Goal: Find specific page/section: Find specific page/section

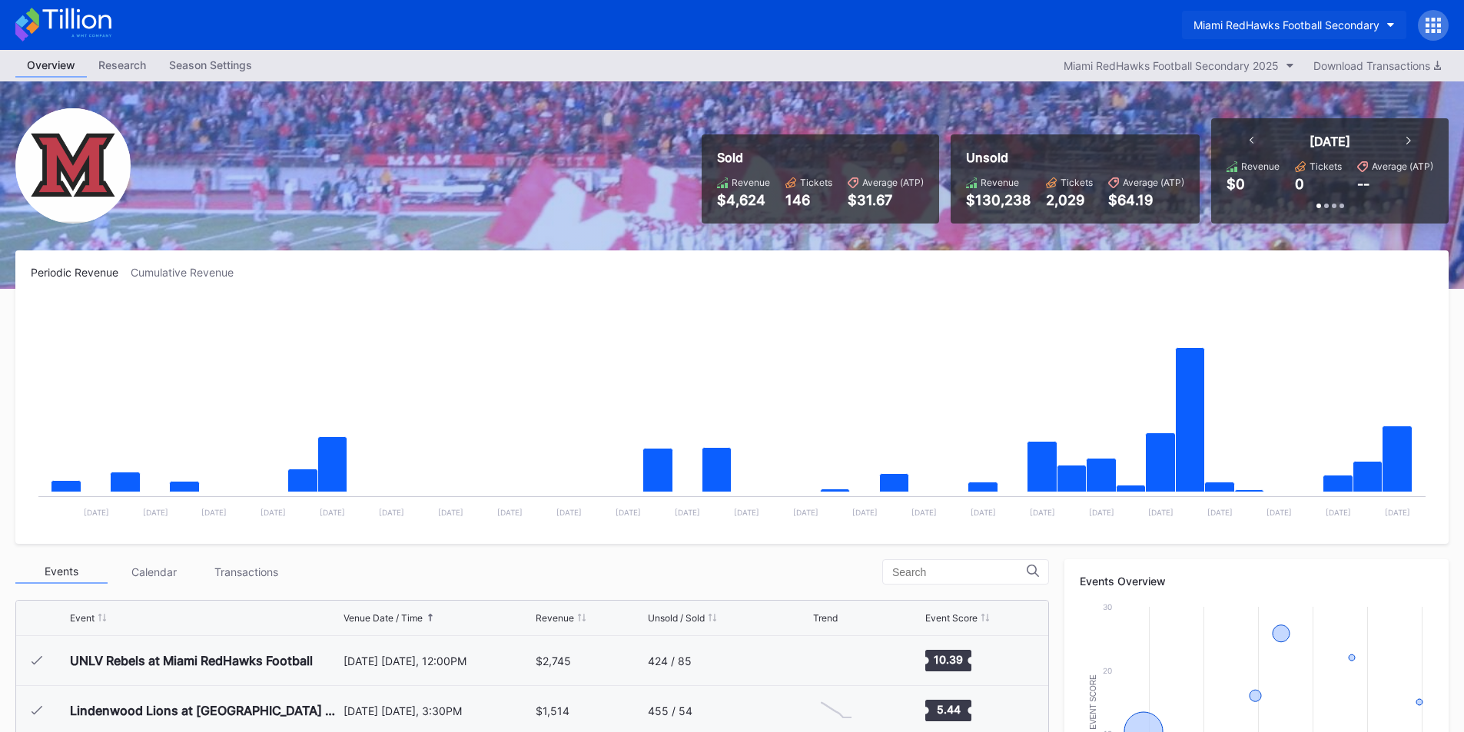
click at [1249, 22] on div "Miami RedHawks Football Secondary" at bounding box center [1286, 24] width 186 height 13
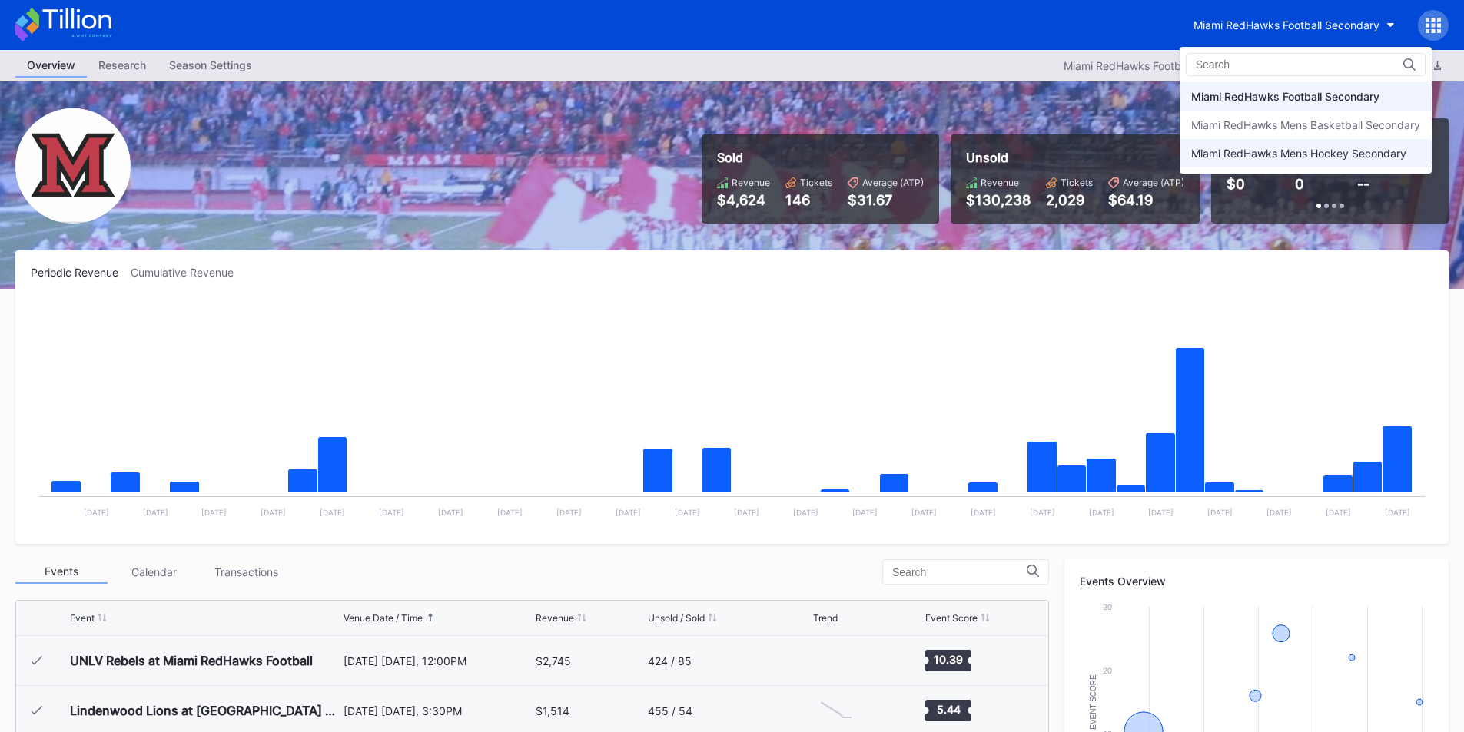
click at [1232, 161] on div "Miami RedHawks Mens Hockey Secondary" at bounding box center [1306, 153] width 252 height 28
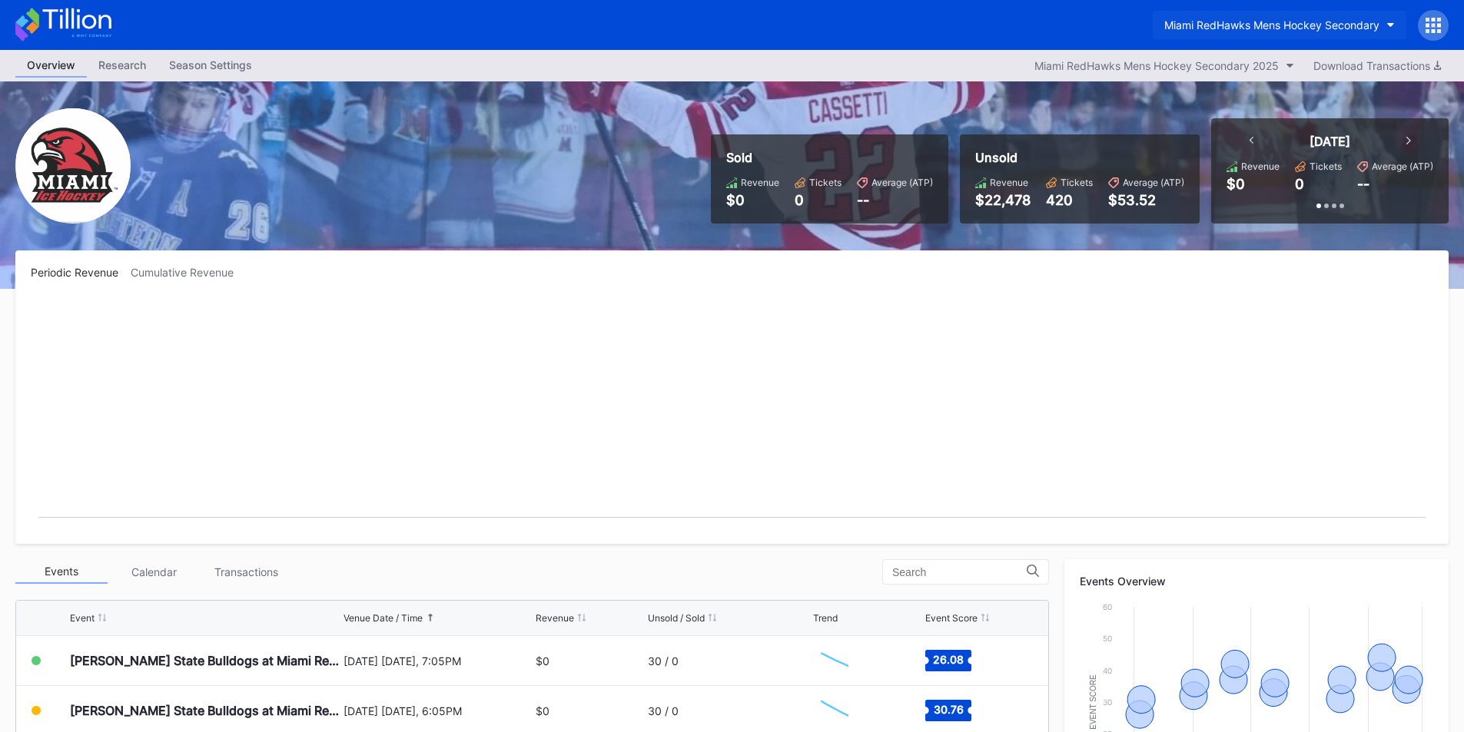
click at [1233, 34] on button "Miami RedHawks Mens Hockey Secondary" at bounding box center [1280, 25] width 254 height 28
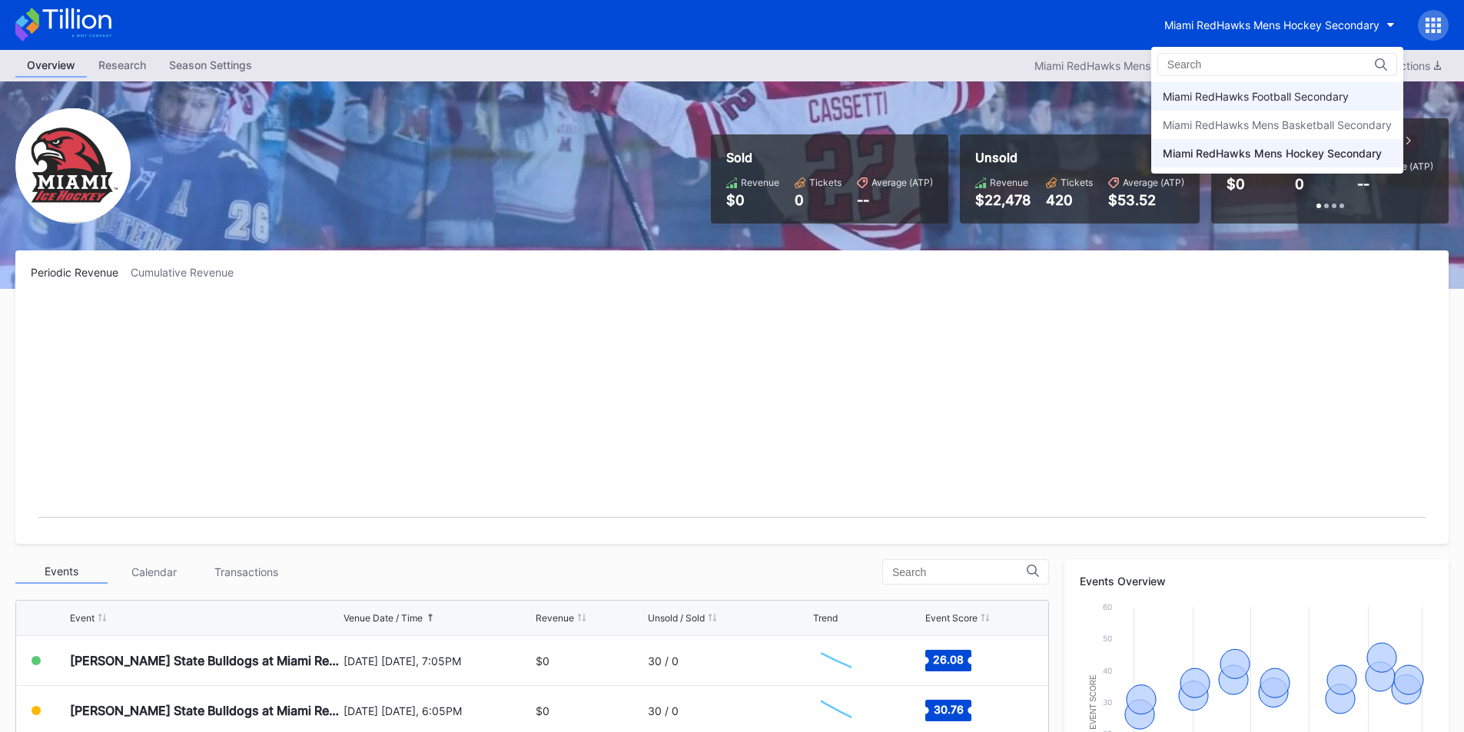
click at [1233, 86] on div "Miami RedHawks Football Secondary" at bounding box center [1277, 96] width 252 height 28
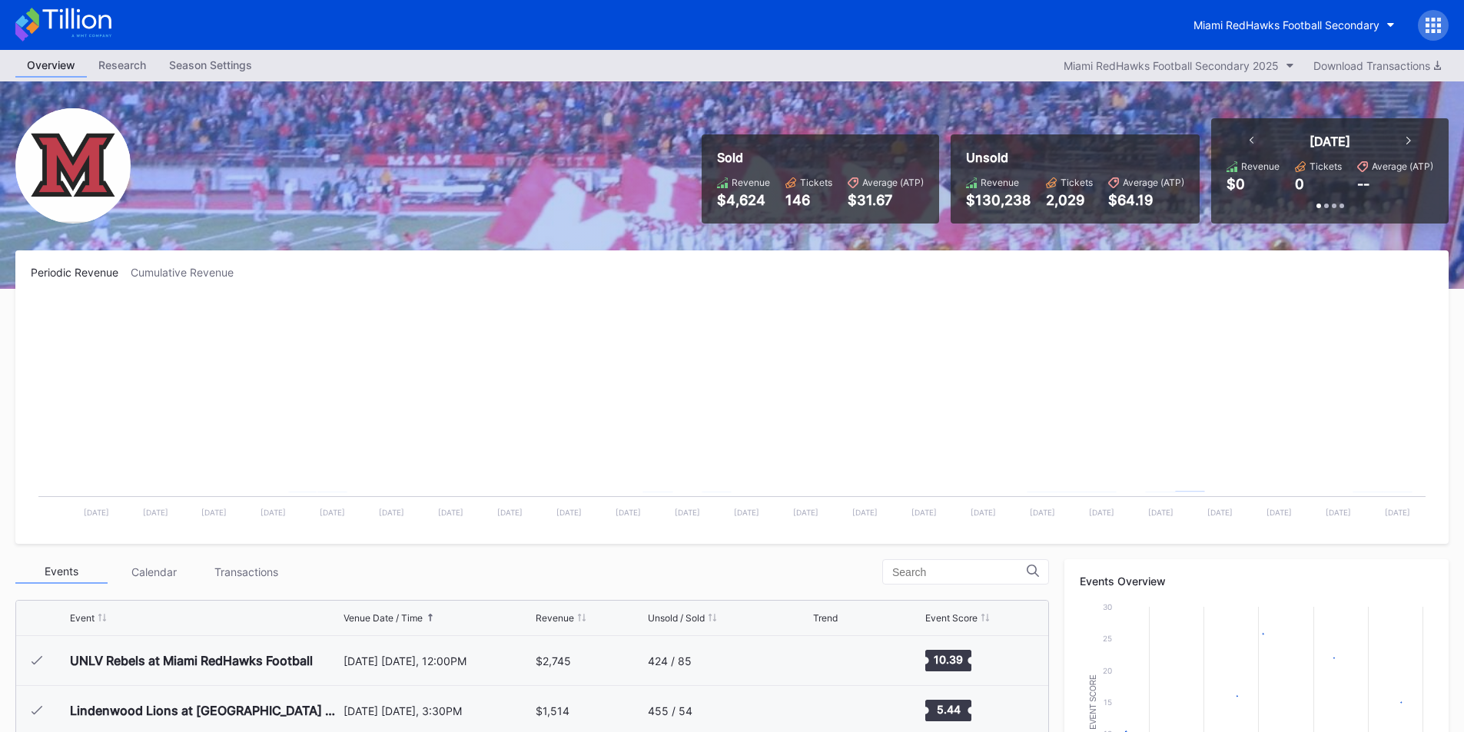
click at [1000, 41] on div "Miami RedHawks Football Secondary" at bounding box center [732, 25] width 1464 height 50
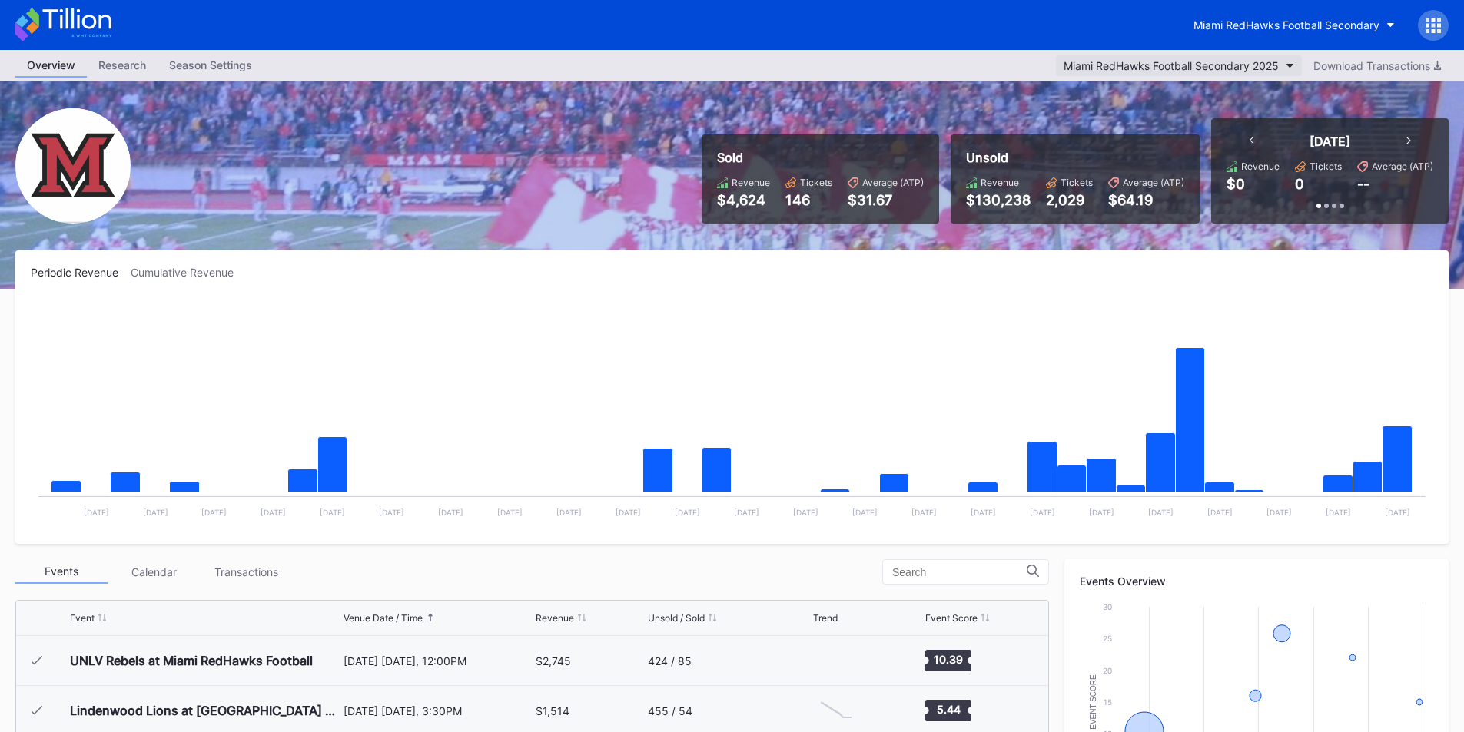
click at [1184, 71] on div "Miami RedHawks Football Secondary 2025" at bounding box center [1171, 65] width 215 height 13
click at [1227, 26] on div "Miami RedHawks Football Secondary" at bounding box center [1286, 24] width 186 height 13
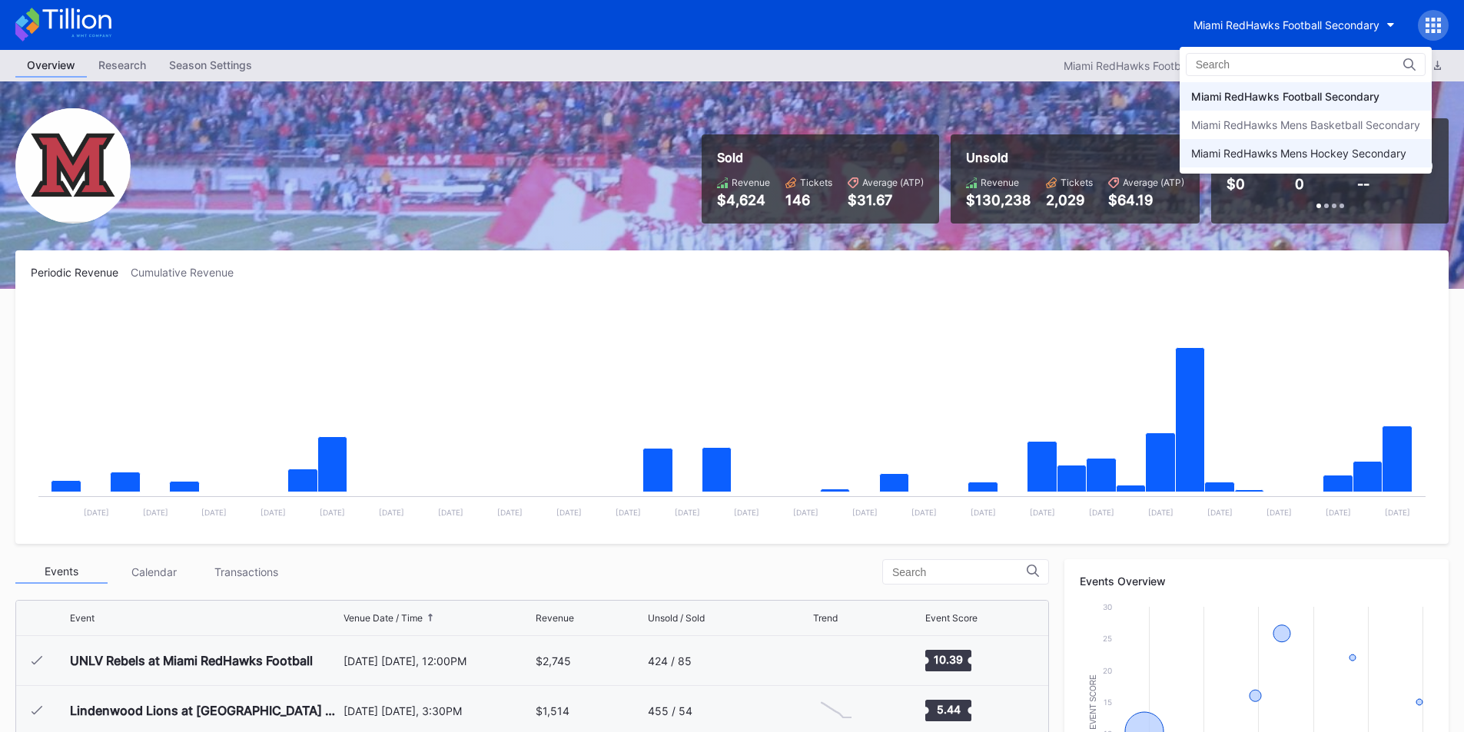
click at [1226, 154] on div "Miami RedHawks Mens Hockey Secondary" at bounding box center [1298, 153] width 215 height 13
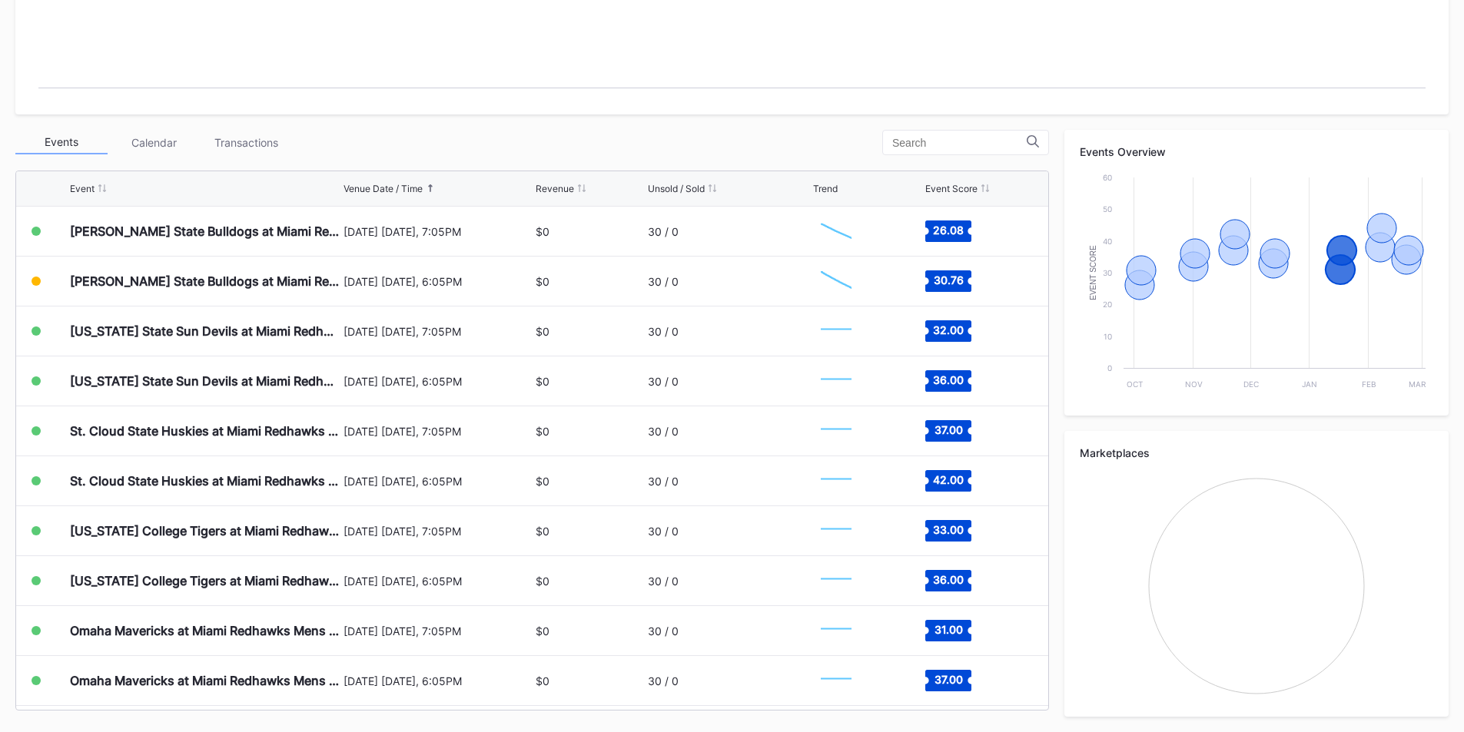
scroll to position [45, 0]
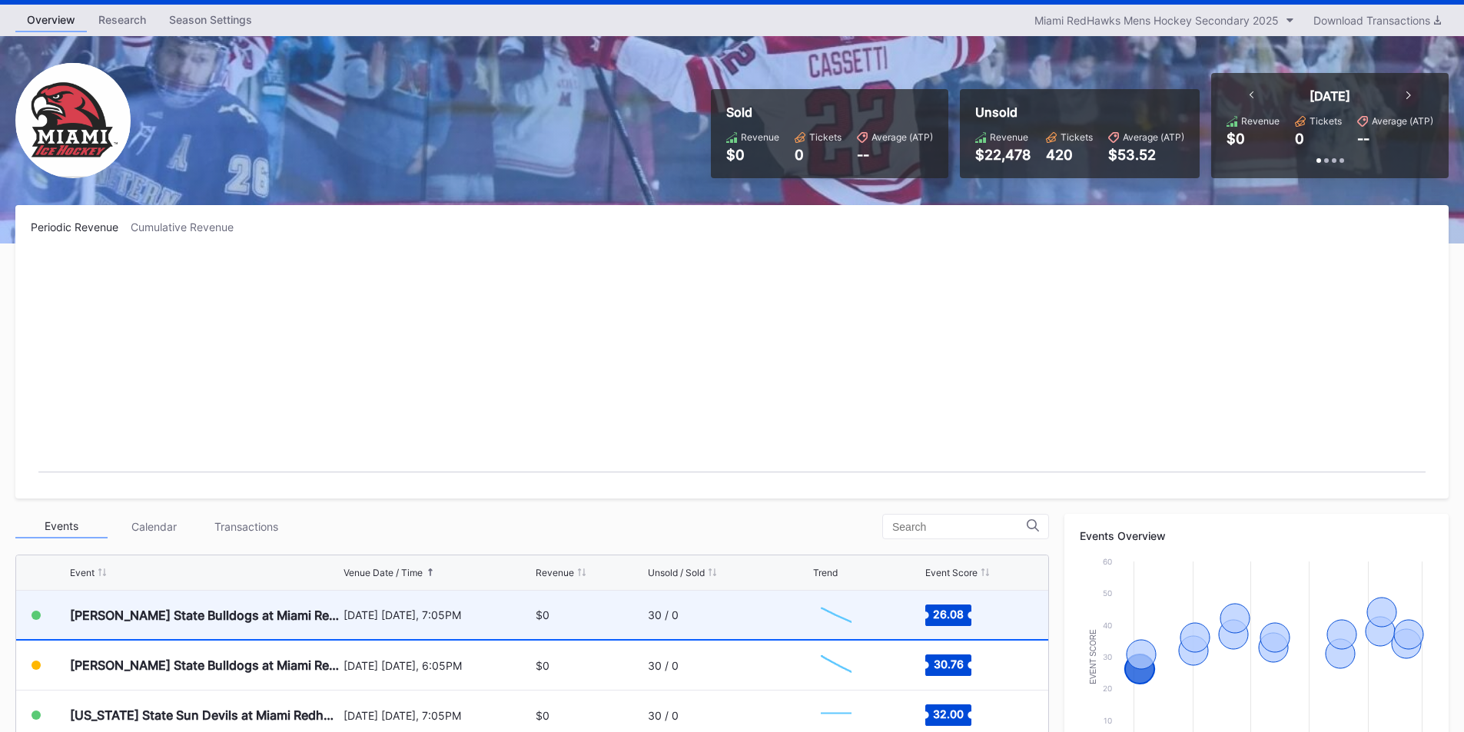
click at [616, 609] on div "$0" at bounding box center [590, 615] width 108 height 48
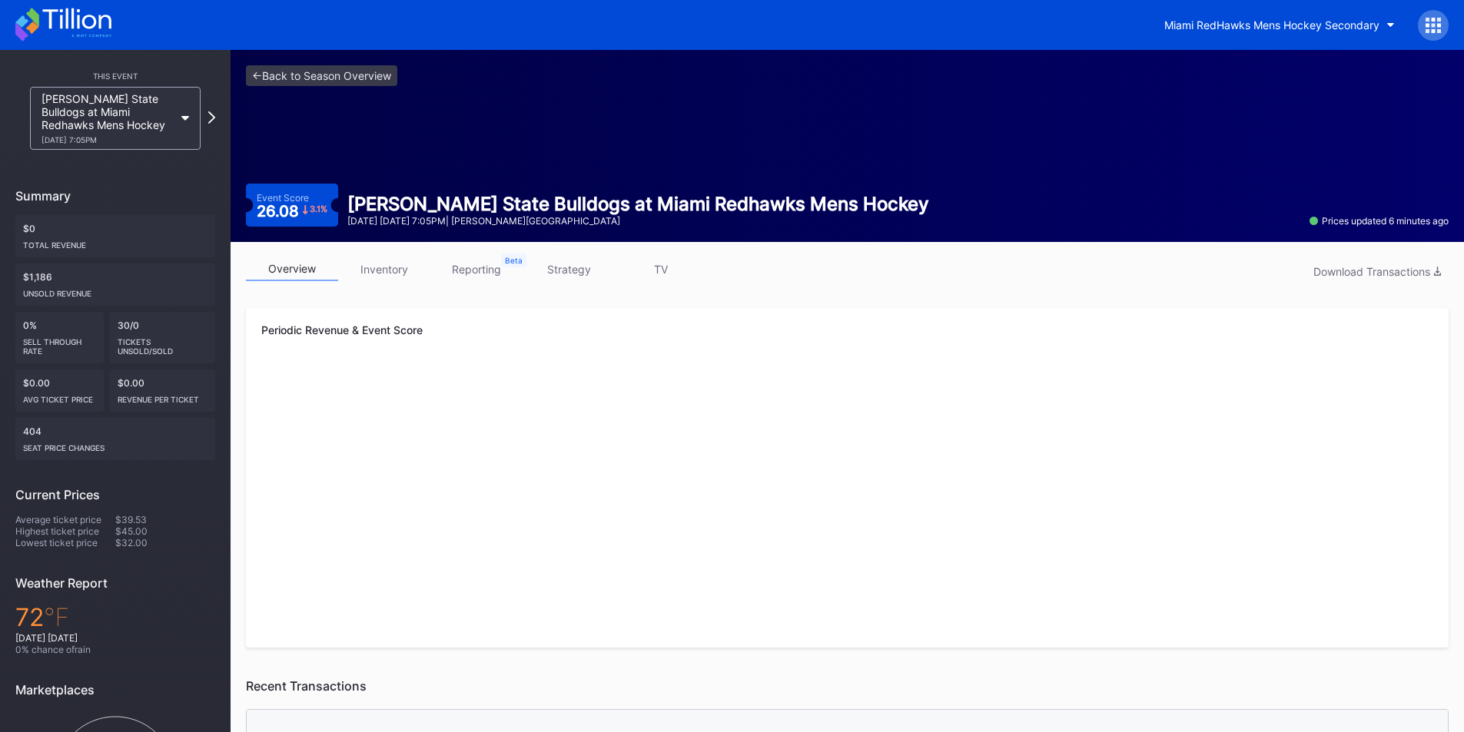
click at [401, 274] on link "inventory" at bounding box center [384, 269] width 92 height 24
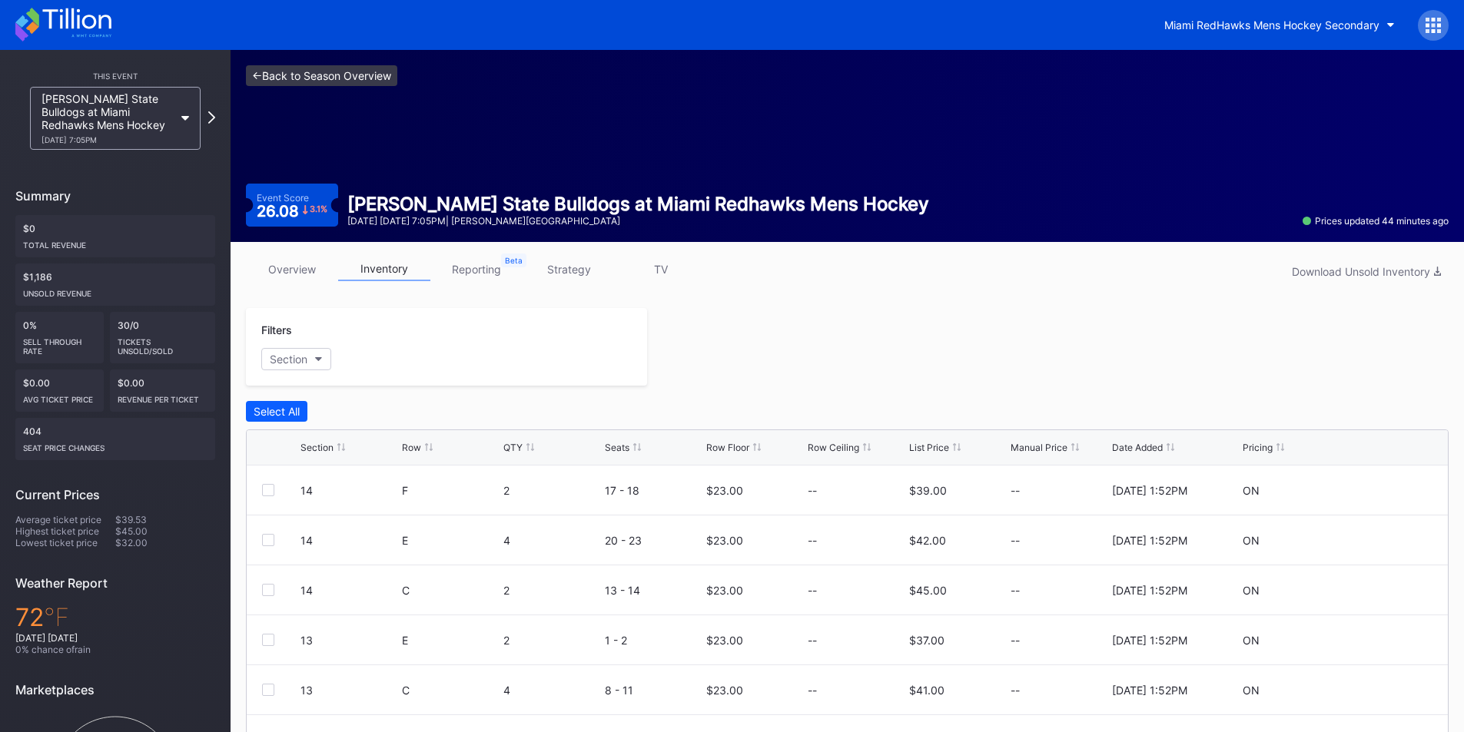
click at [277, 75] on link "<- Back to Season Overview" at bounding box center [321, 75] width 151 height 21
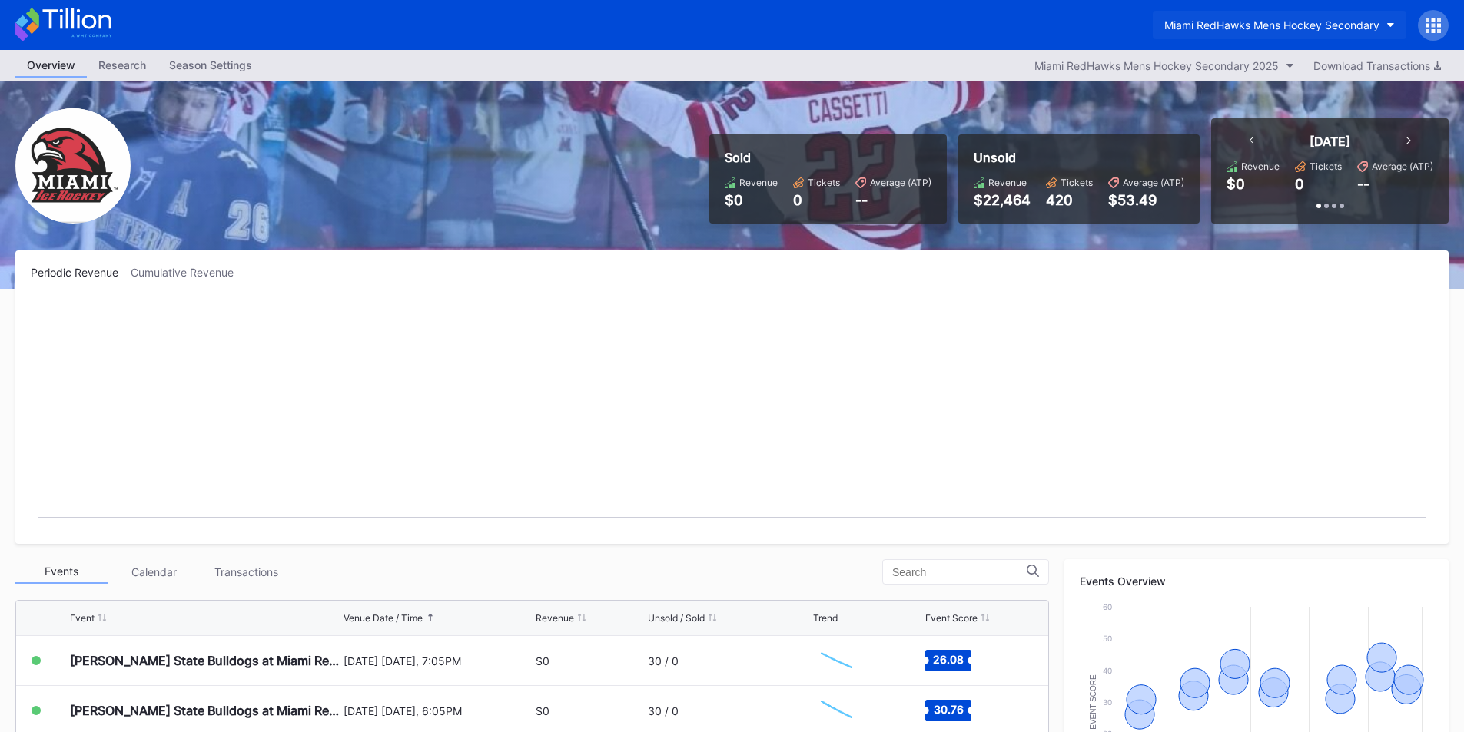
click at [1200, 31] on div "Miami RedHawks Mens Hockey Secondary" at bounding box center [1271, 24] width 215 height 13
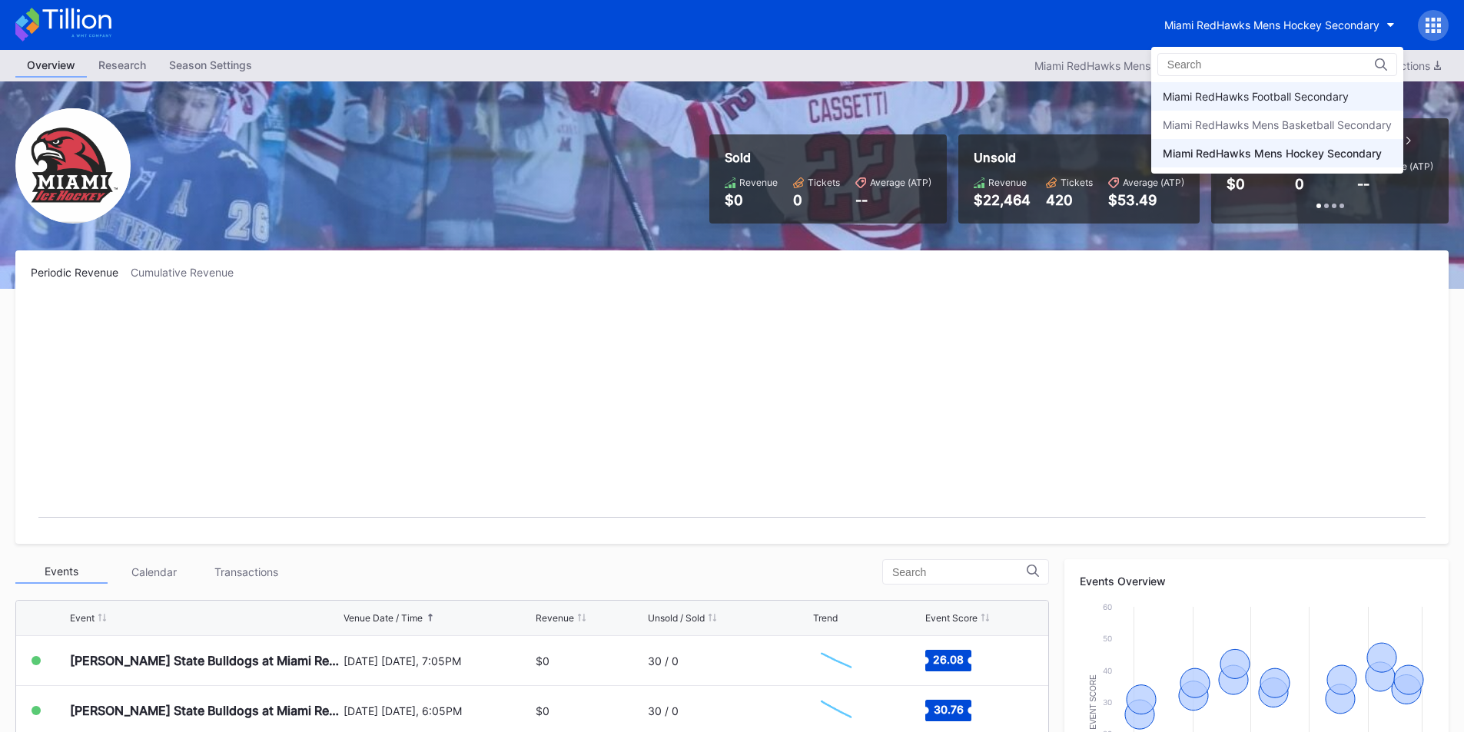
click at [1203, 95] on div "Miami RedHawks Football Secondary" at bounding box center [1256, 96] width 186 height 13
